Goal: Obtain resource: Download file/media

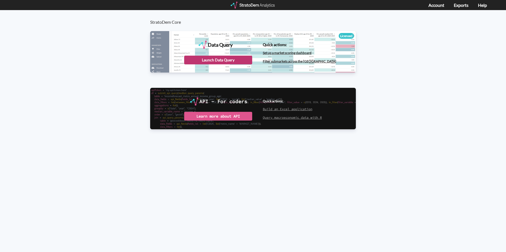
click at [220, 61] on div "Launch Data Query" at bounding box center [218, 60] width 68 height 9
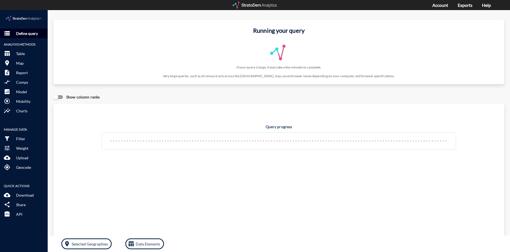
click p "Define query"
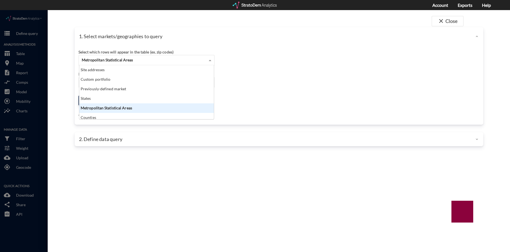
click div "Metropolitan Statistical Areas"
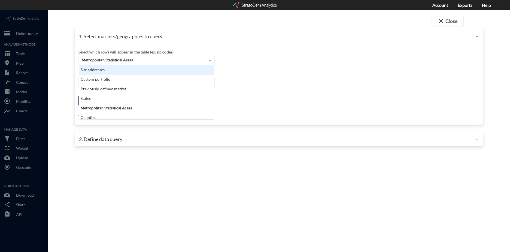
click div "Site addresses"
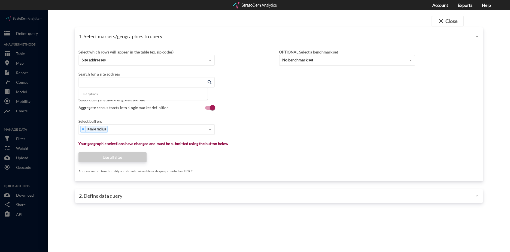
click input "Enter an address"
paste input "13798 Speer Island Dr, Windermere, FL 34786"
click li "13798 Speer Island Dr, Windermere, Florida"
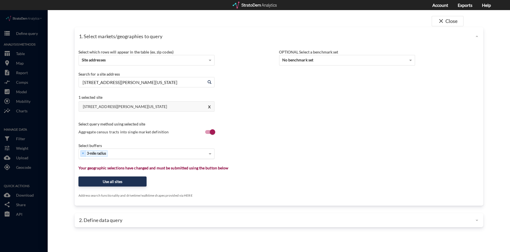
type input "13798 Speer Island Dr, Windermere, Florida"
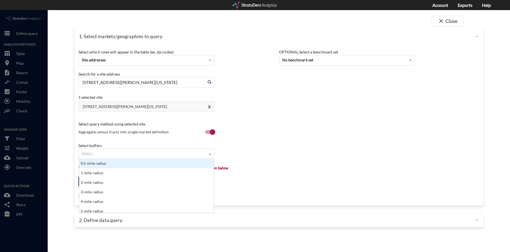
click div "Select..."
type input "5 mi"
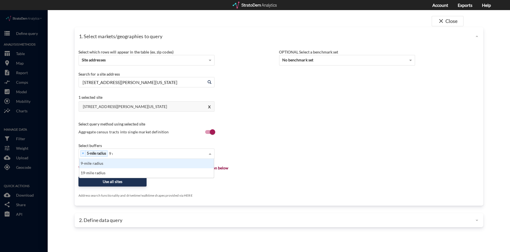
scroll to position [15, 131]
type input "9 mi"
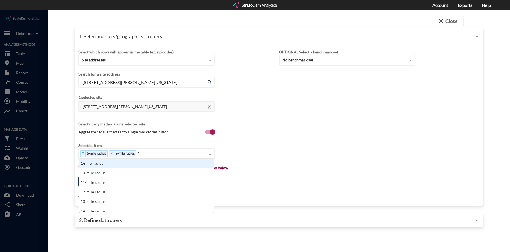
type input "18"
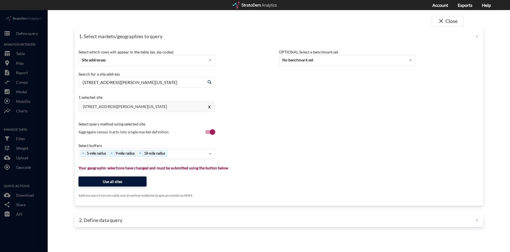
click button "Use all sites"
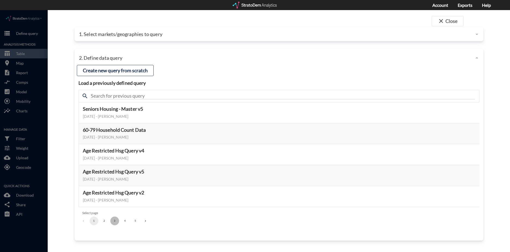
click button "3"
click button "Select this query"
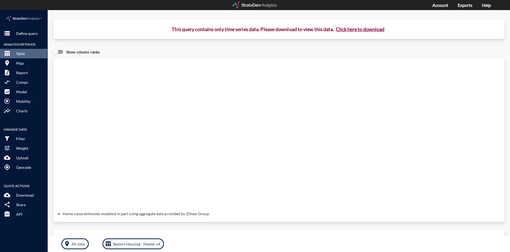
click button "Click here to download"
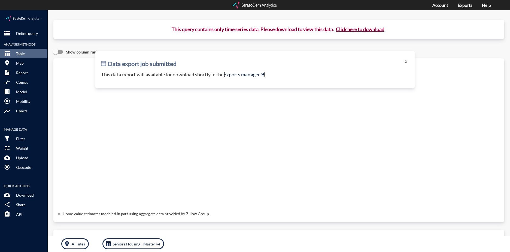
click link "Exports manager"
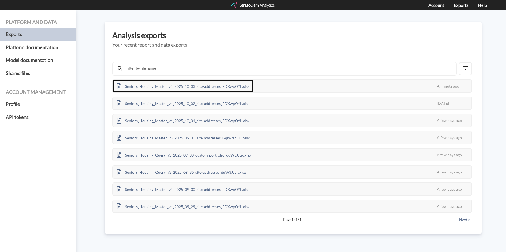
click at [215, 85] on div "Seniors_Housing_Master_v4_2025_10_03_site-addresses_EDXwpOYL.xlsx" at bounding box center [183, 86] width 140 height 12
